Goal: Task Accomplishment & Management: Manage account settings

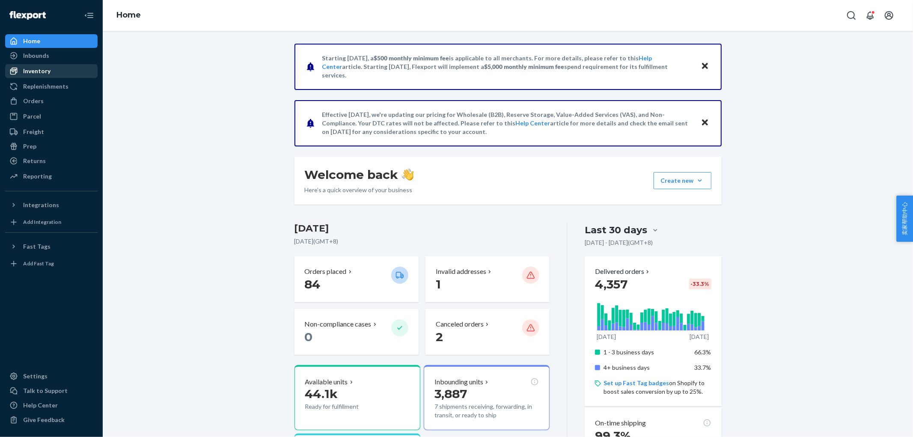
click at [31, 77] on div "Inventory" at bounding box center [51, 71] width 91 height 12
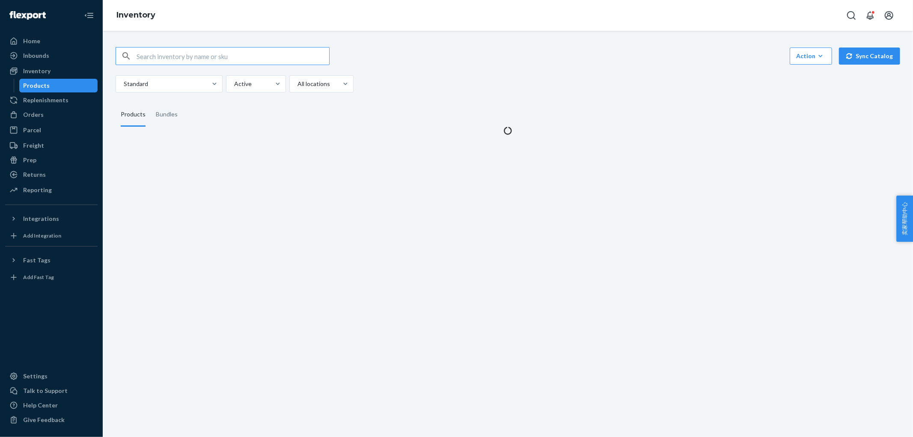
click at [271, 54] on input "text" at bounding box center [233, 56] width 193 height 17
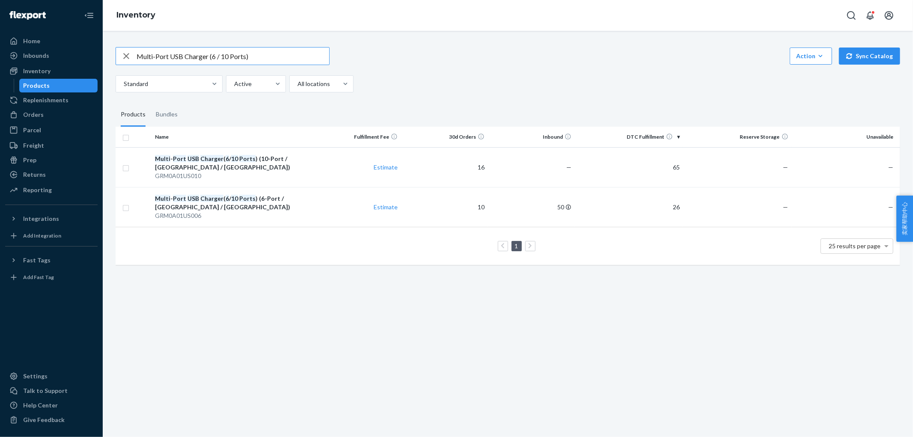
drag, startPoint x: 272, startPoint y: 50, endPoint x: 0, endPoint y: 55, distance: 272.2
click at [0, 55] on div "Home Inbounds Shipping Plans Problems Inventory Products Replenishments Orders …" at bounding box center [456, 218] width 913 height 437
paste input "Smart+ Everywhere Light"
type input "Smart+ Everywhere Light"
